Goal: Transaction & Acquisition: Purchase product/service

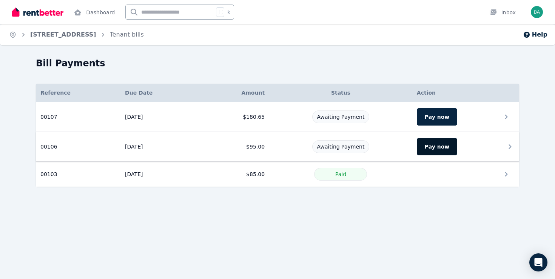
click at [435, 145] on button "Pay now" at bounding box center [437, 146] width 40 height 17
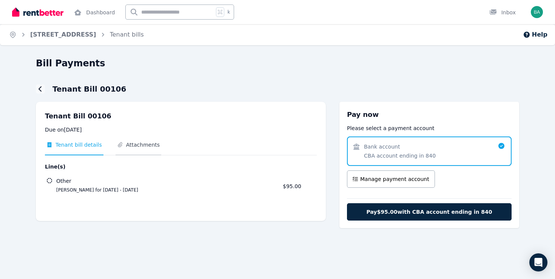
click at [142, 143] on span "Attachments" at bounding box center [143, 145] width 34 height 8
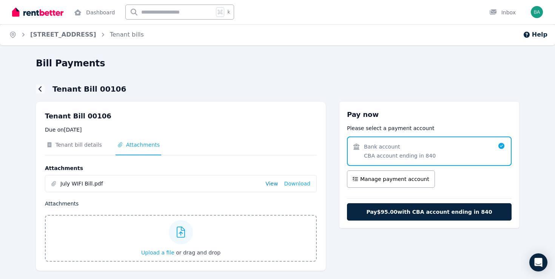
click at [275, 181] on link "View" at bounding box center [271, 184] width 12 height 8
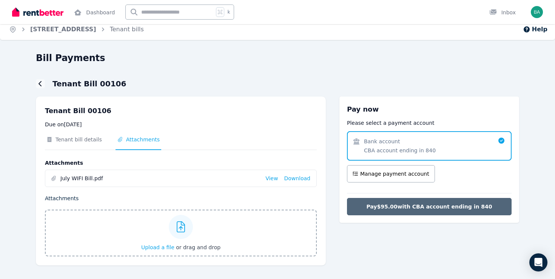
click at [378, 206] on span "Pay $95.00 with CBA account ending in 840" at bounding box center [429, 207] width 126 height 8
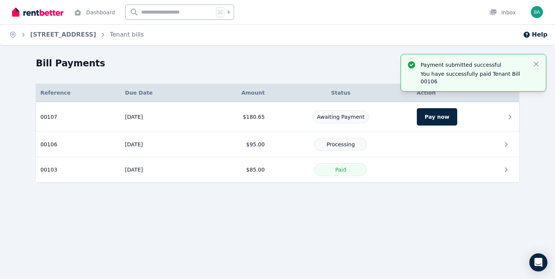
click at [481, 113] on td "Pay now" at bounding box center [465, 117] width 107 height 30
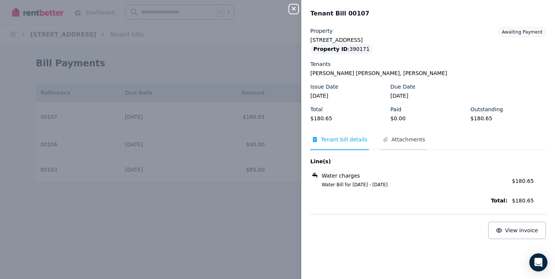
click at [401, 145] on span "Attachments" at bounding box center [404, 143] width 46 height 14
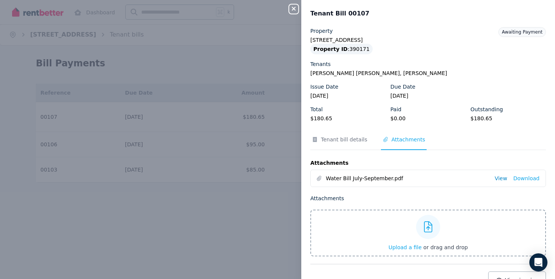
click at [501, 177] on link "View" at bounding box center [501, 179] width 12 height 8
click at [348, 139] on span "Tenant bill details" at bounding box center [344, 140] width 46 height 8
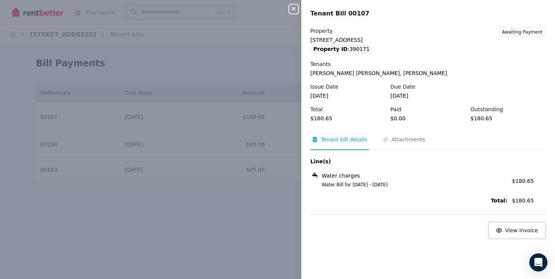
click at [251, 203] on div "Close panel Tenant Bill 00107 Property 14/505-[STREET_ADDRESS] Property ID : 39…" at bounding box center [277, 139] width 555 height 279
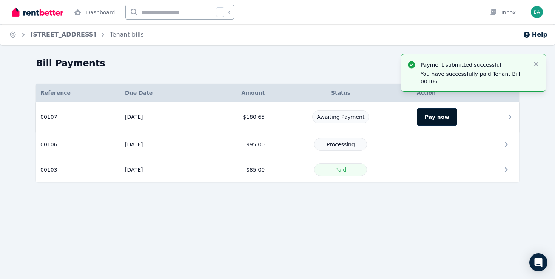
click at [438, 116] on button "Pay now" at bounding box center [437, 116] width 40 height 17
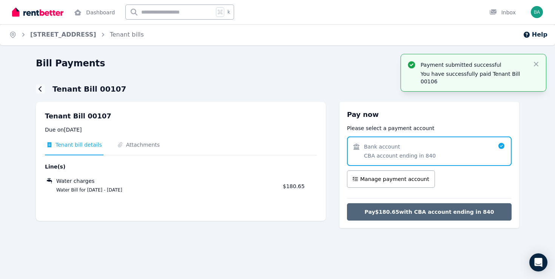
click at [408, 208] on span "Pay $180.65 with CBA account ending in 840" at bounding box center [429, 212] width 129 height 8
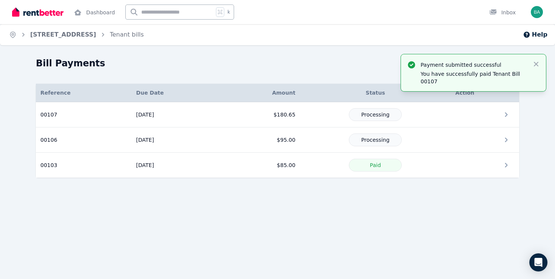
click at [52, 14] on img at bounding box center [37, 11] width 51 height 11
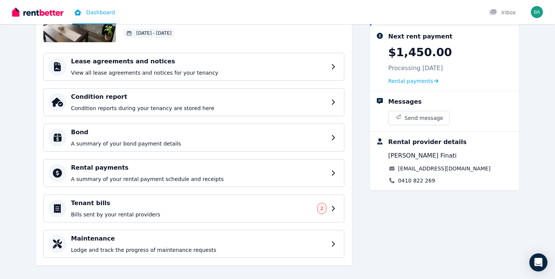
scroll to position [92, 0]
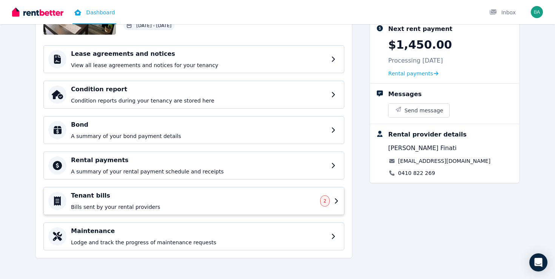
click at [287, 200] on h4 "Tenant bills" at bounding box center [193, 195] width 245 height 9
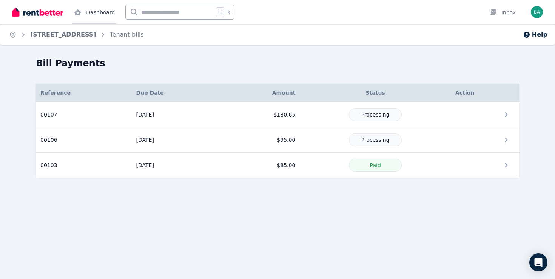
click at [101, 19] on link "Dashboard" at bounding box center [94, 12] width 44 height 24
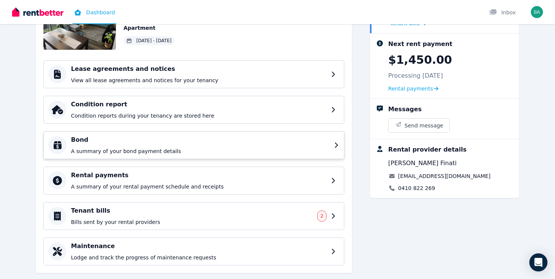
scroll to position [92, 0]
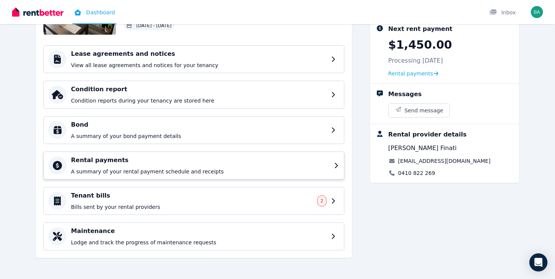
click at [123, 162] on h4 "Rental payments" at bounding box center [200, 160] width 259 height 9
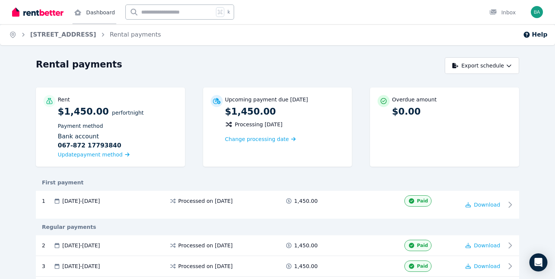
click at [99, 17] on link "Dashboard" at bounding box center [94, 12] width 44 height 24
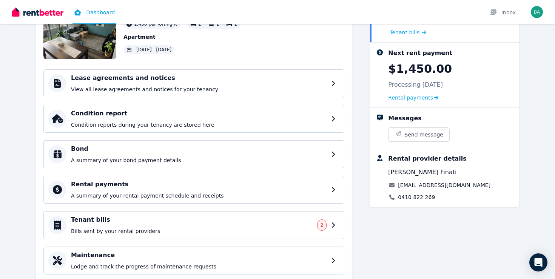
scroll to position [92, 0]
